Goal: Information Seeking & Learning: Learn about a topic

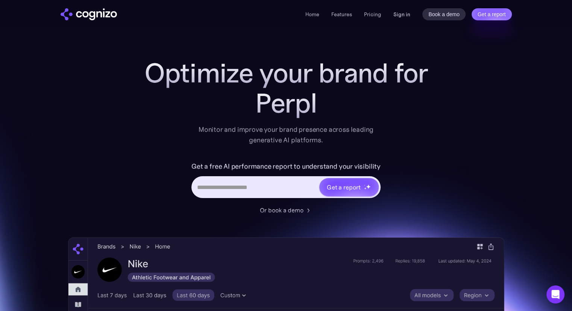
click at [400, 15] on link "Sign in" at bounding box center [401, 14] width 17 height 9
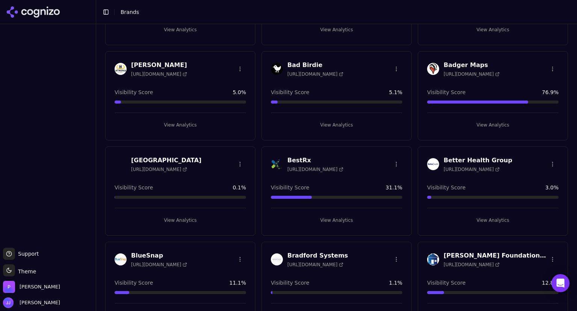
scroll to position [100, 0]
click at [300, 158] on h3 "BestRx" at bounding box center [316, 159] width 56 height 9
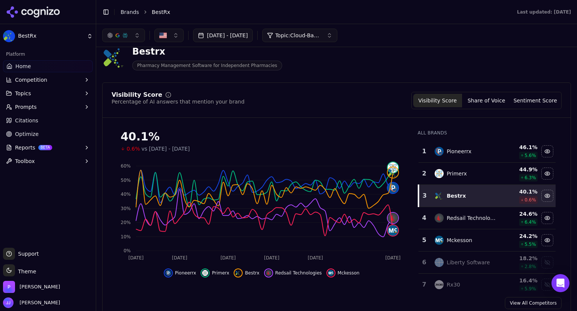
scroll to position [15, 0]
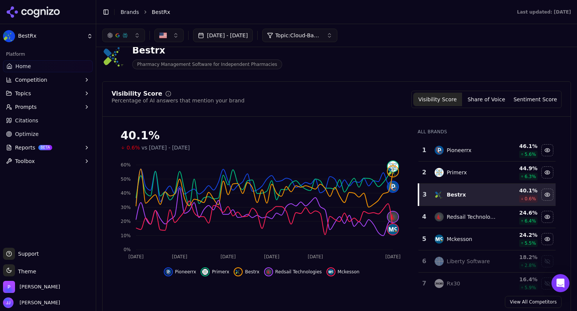
click at [253, 35] on button "[DATE] - [DATE]" at bounding box center [223, 36] width 60 height 14
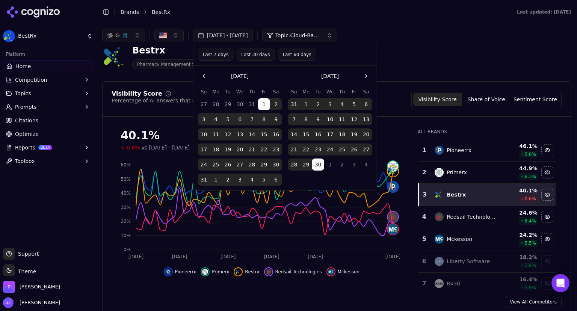
click at [245, 53] on button "Last 30 days" at bounding box center [255, 54] width 38 height 12
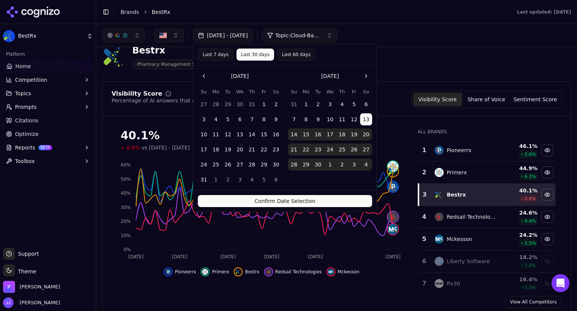
click at [245, 53] on button "Last 30 days" at bounding box center [255, 54] width 38 height 12
click at [279, 199] on button "Confirm Date Selection" at bounding box center [285, 201] width 174 height 12
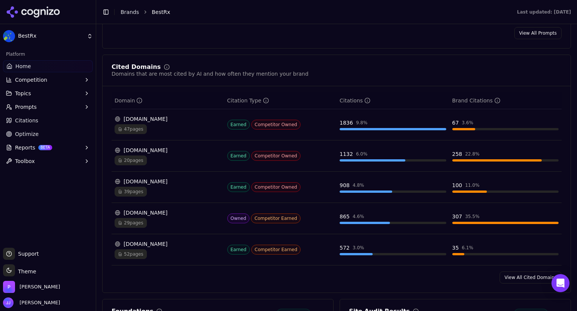
scroll to position [750, 0]
click at [516, 271] on link "View All Cited Domains" at bounding box center [531, 277] width 62 height 12
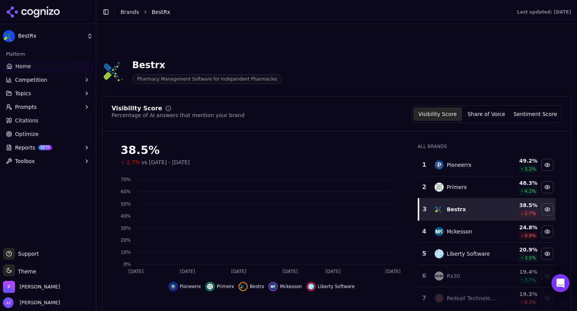
scroll to position [750, 0]
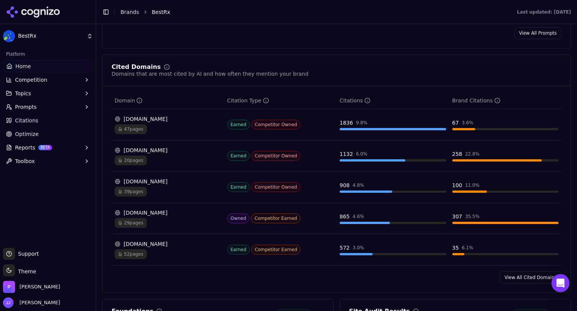
click at [139, 209] on div "[DOMAIN_NAME]" at bounding box center [168, 213] width 107 height 8
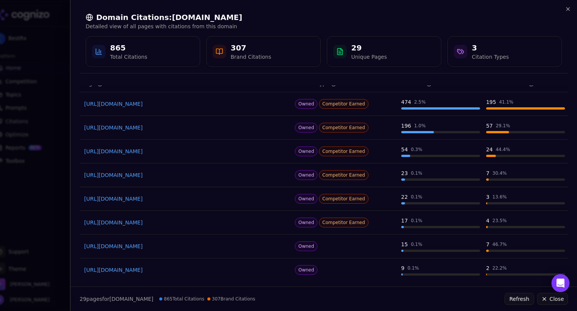
scroll to position [30, 0]
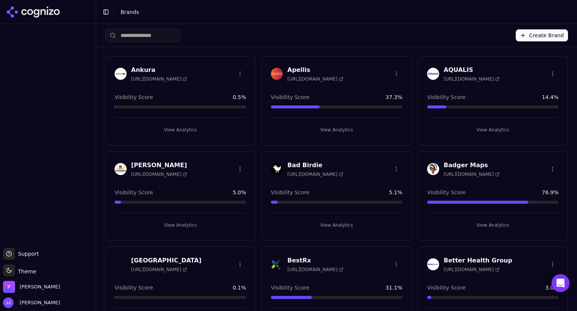
click at [300, 259] on h3 "BestRx" at bounding box center [316, 260] width 56 height 9
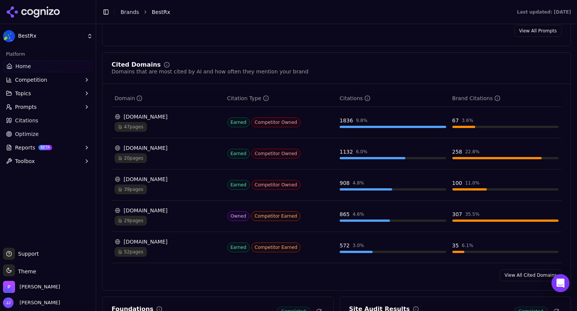
scroll to position [752, 0]
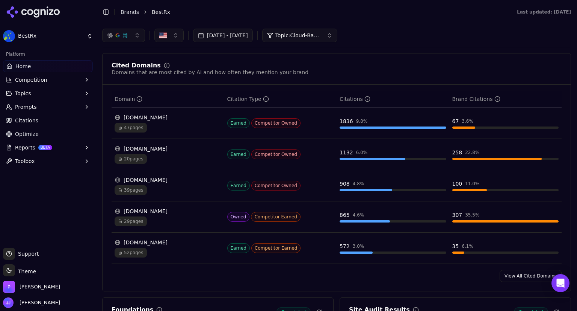
click at [527, 270] on link "View All Cited Domains" at bounding box center [531, 276] width 62 height 12
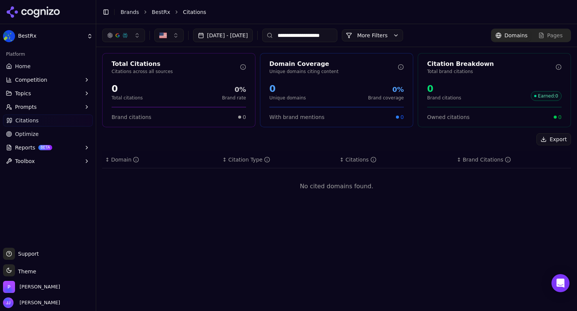
click at [527, 269] on div "**********" at bounding box center [336, 167] width 481 height 286
click at [545, 38] on div "Pages" at bounding box center [551, 36] width 24 height 8
click at [510, 35] on span "Domains" at bounding box center [516, 36] width 23 height 8
drag, startPoint x: 356, startPoint y: 35, endPoint x: 295, endPoint y: 34, distance: 61.3
click at [295, 34] on div "**********" at bounding box center [299, 36] width 75 height 14
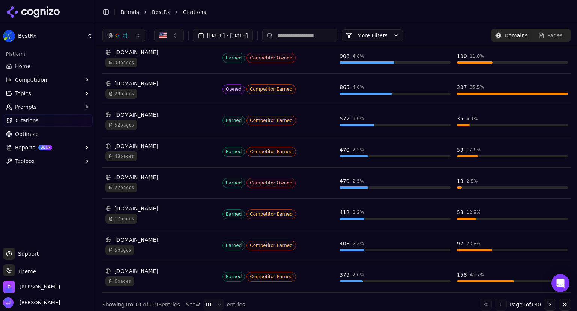
scroll to position [191, 0]
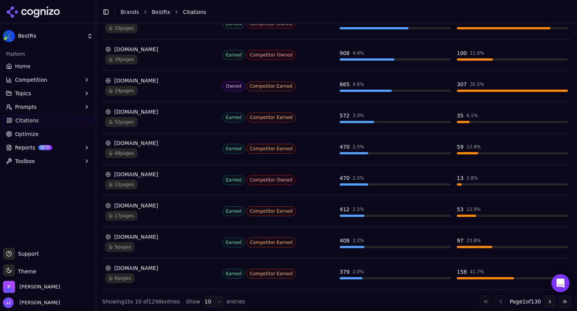
click at [544, 300] on button "Go to next page" at bounding box center [550, 301] width 12 height 12
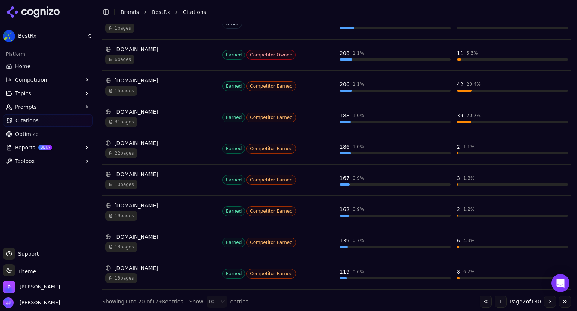
click at [545, 297] on button "Go to next page" at bounding box center [550, 301] width 12 height 12
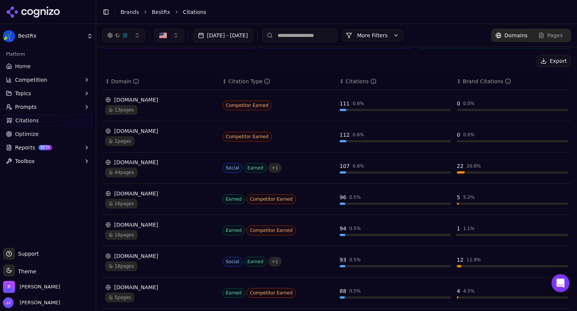
scroll to position [68, 0]
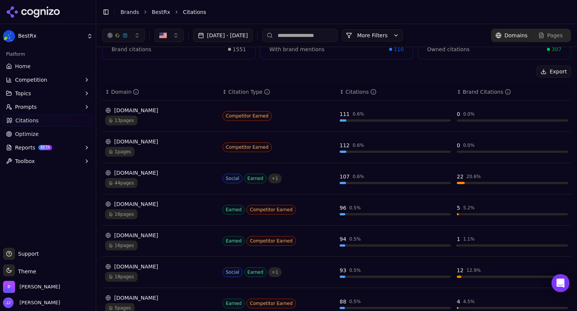
click at [329, 35] on input at bounding box center [299, 36] width 75 height 14
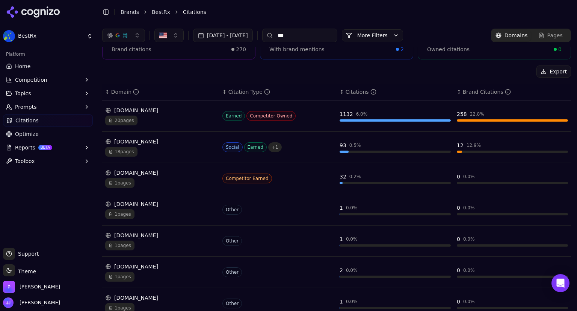
scroll to position [0, 0]
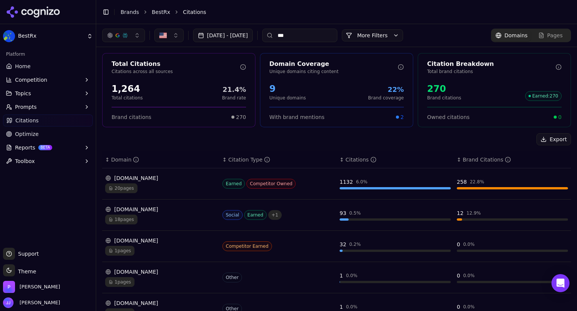
type input "***"
click at [126, 209] on div "[DOMAIN_NAME]" at bounding box center [160, 209] width 111 height 8
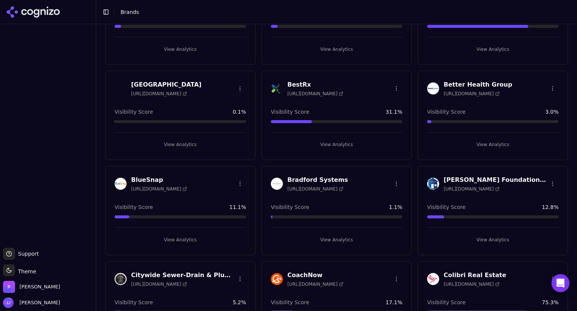
scroll to position [176, 0]
click at [294, 80] on h3 "BestRx" at bounding box center [316, 84] width 56 height 9
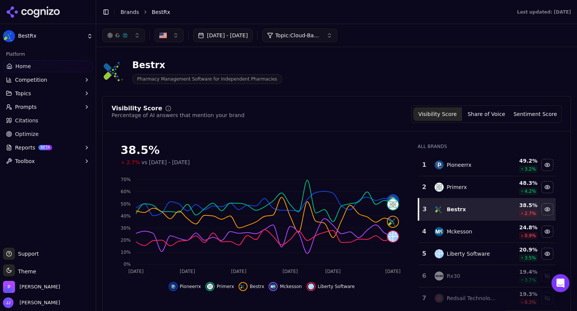
click at [321, 36] on span "Topic: Cloud-Based Pharmacy Management Systems" at bounding box center [298, 36] width 45 height 8
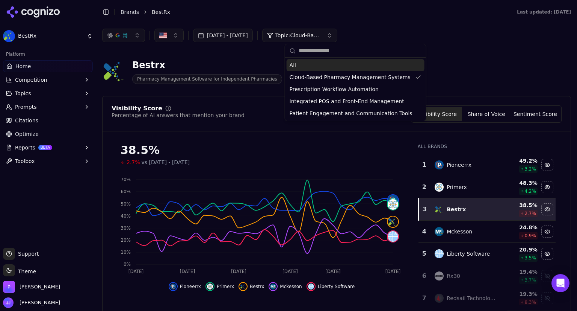
click at [322, 64] on div "All" at bounding box center [356, 65] width 138 height 12
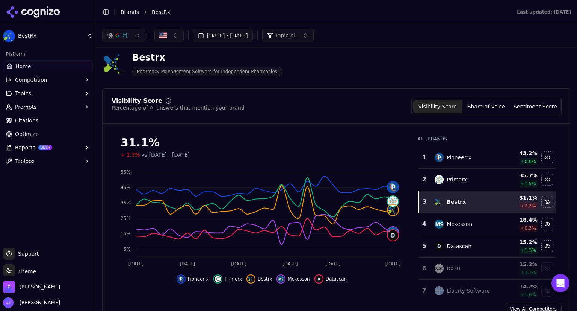
scroll to position [3, 0]
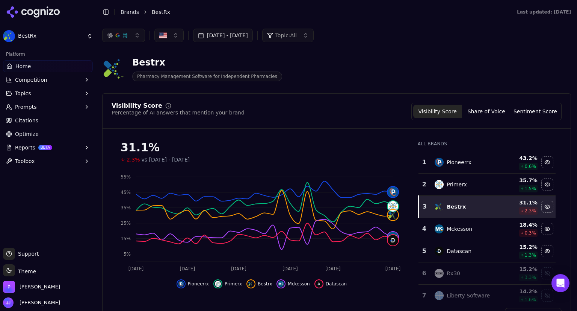
click at [488, 112] on button "Share of Voice" at bounding box center [486, 112] width 49 height 14
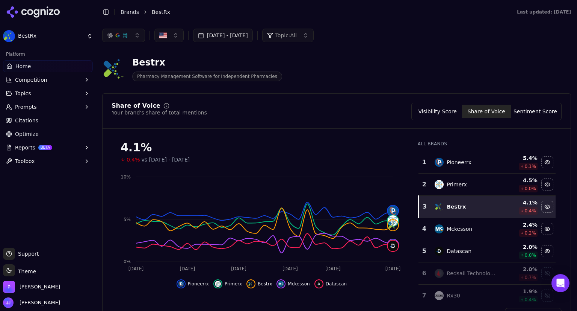
click at [540, 112] on button "Sentiment Score" at bounding box center [535, 112] width 49 height 14
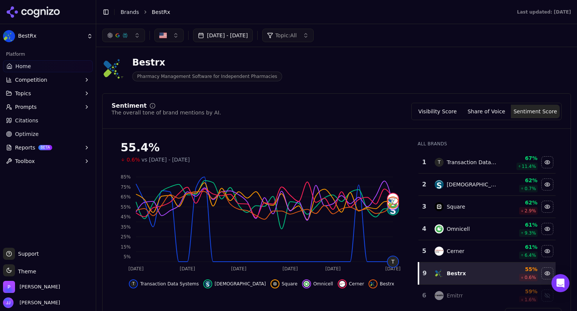
click at [448, 109] on button "Visibility Score" at bounding box center [438, 112] width 49 height 14
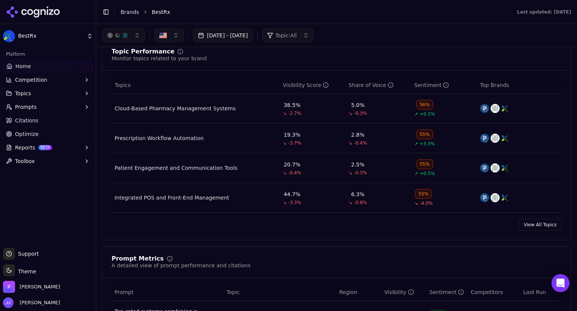
scroll to position [0, 0]
